Goal: Navigation & Orientation: Find specific page/section

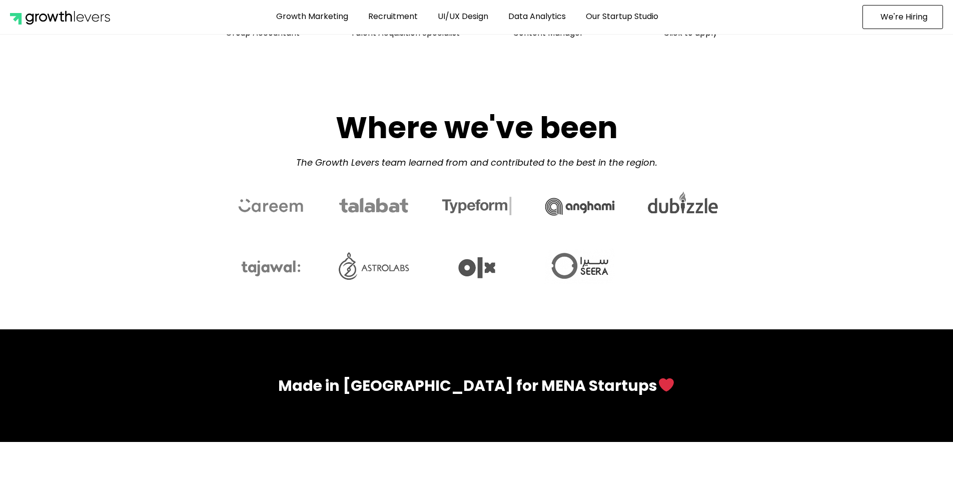
scroll to position [4332, 0]
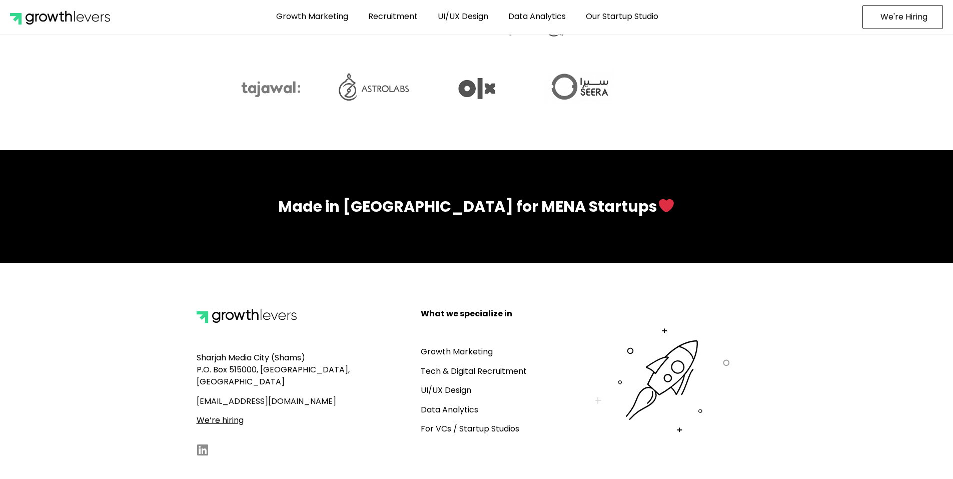
click at [387, 313] on div "Sharjah Media City (Shams) P.O. Box 515000, Sharjah, UAE up@growthlevers.com We…" at bounding box center [304, 384] width 224 height 162
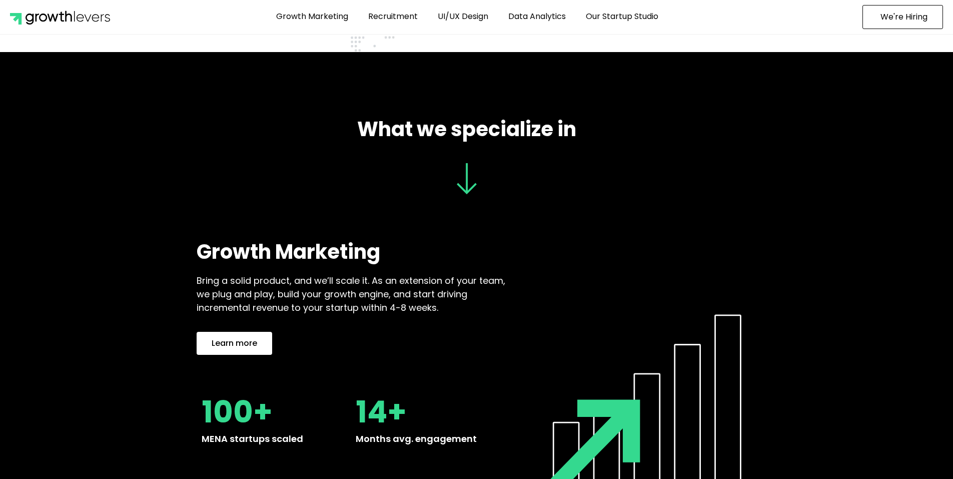
scroll to position [850, 0]
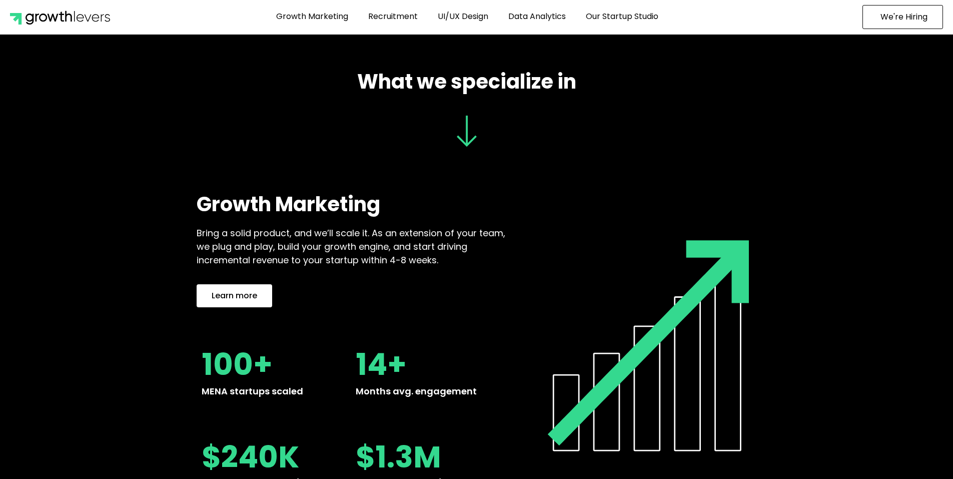
click at [240, 294] on span "Learn more" at bounding box center [235, 296] width 46 height 8
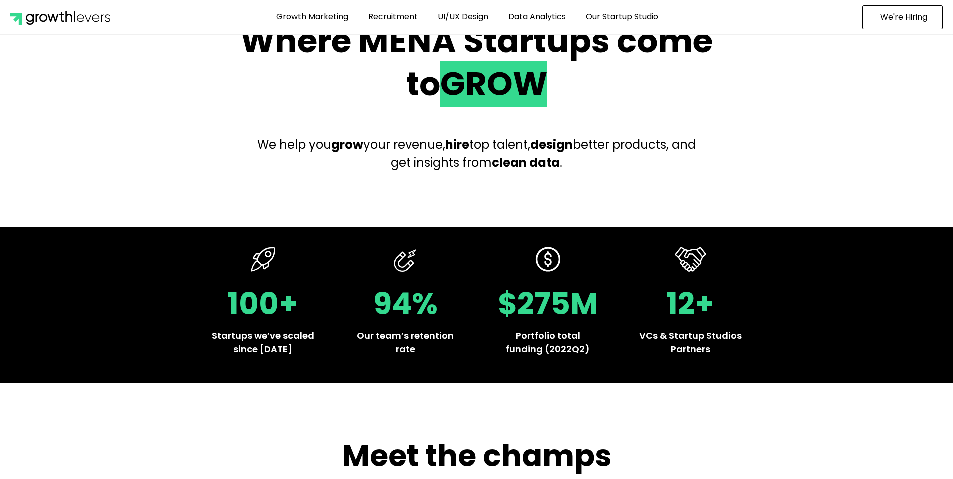
scroll to position [0, 0]
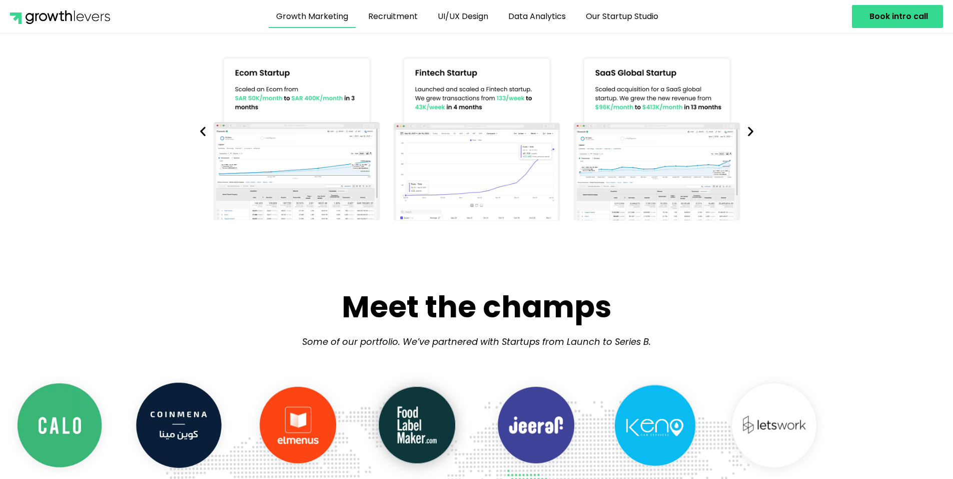
scroll to position [400, 0]
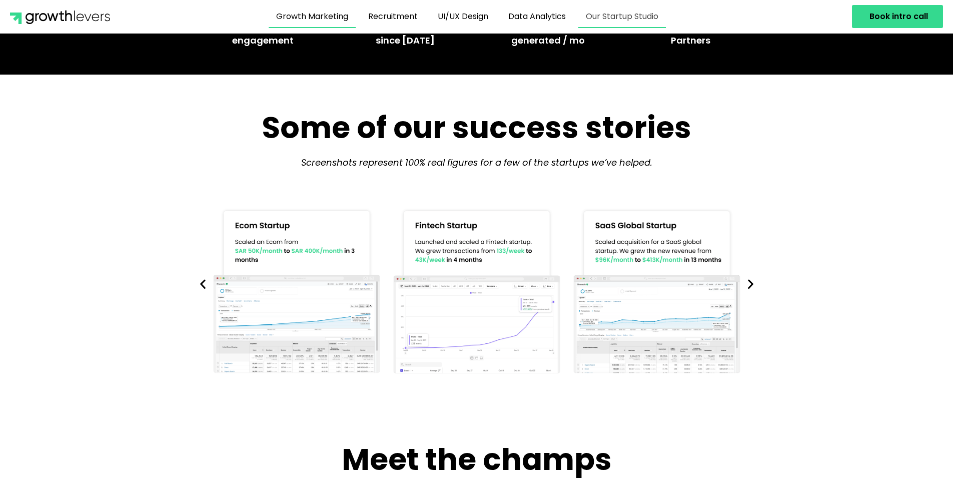
click at [615, 22] on link "Our Startup Studio" at bounding box center [622, 16] width 88 height 23
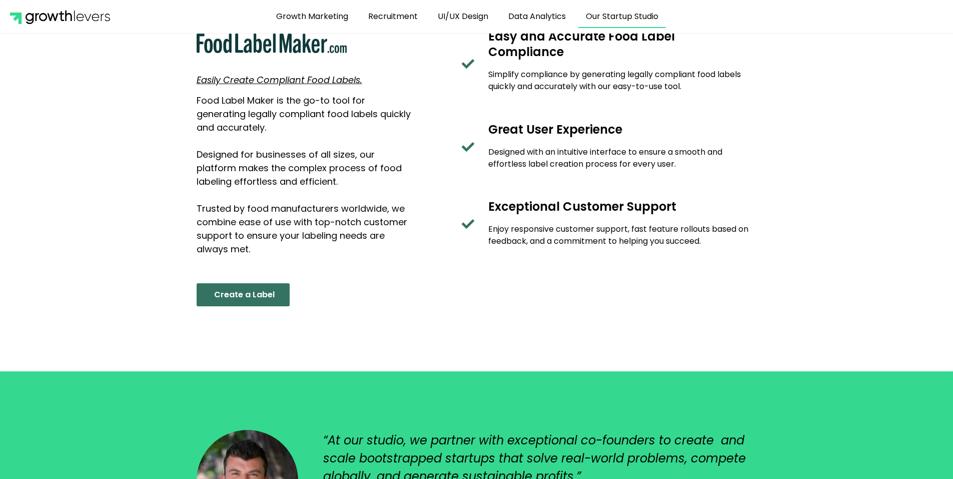
scroll to position [1200, 0]
